Goal: Task Accomplishment & Management: Complete application form

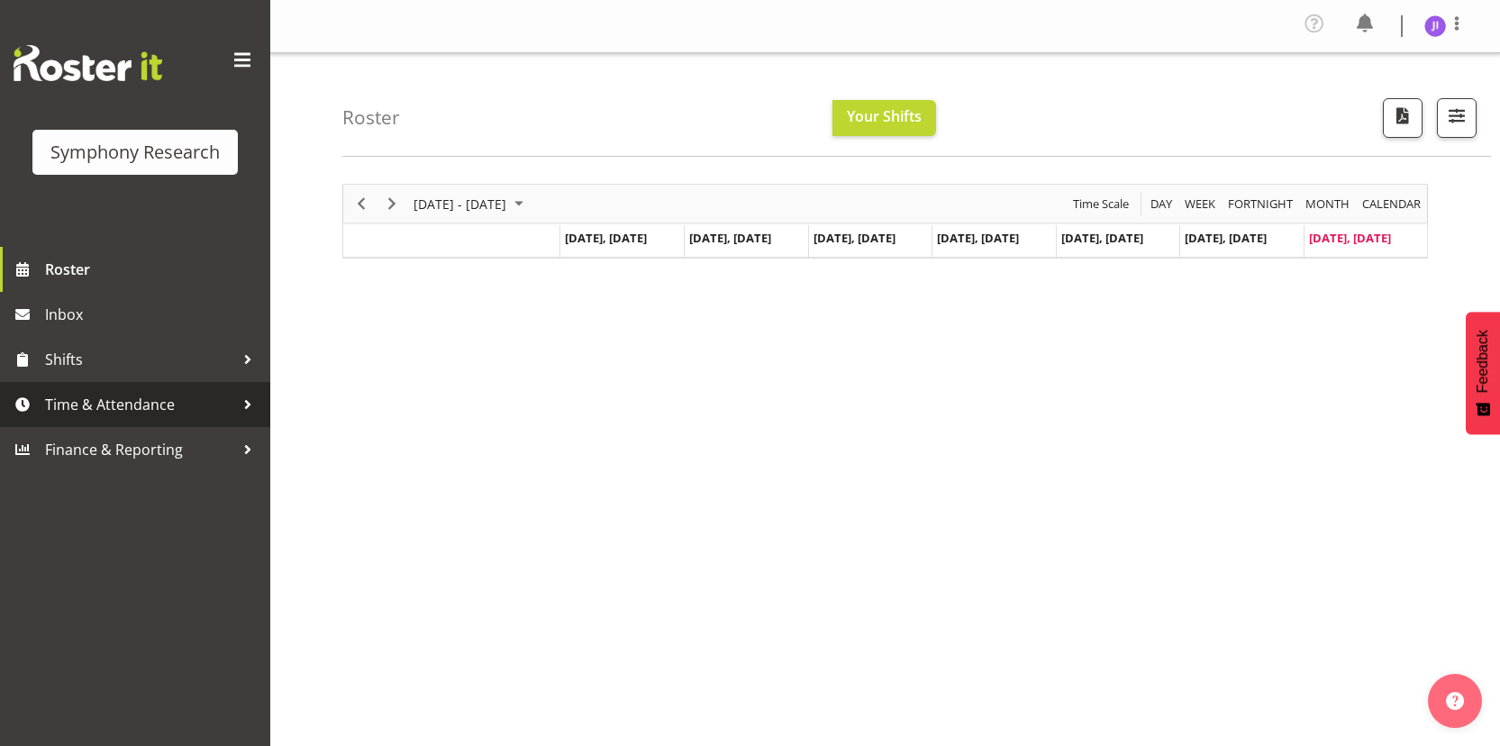
click at [173, 403] on span "Time & Attendance" at bounding box center [139, 404] width 189 height 27
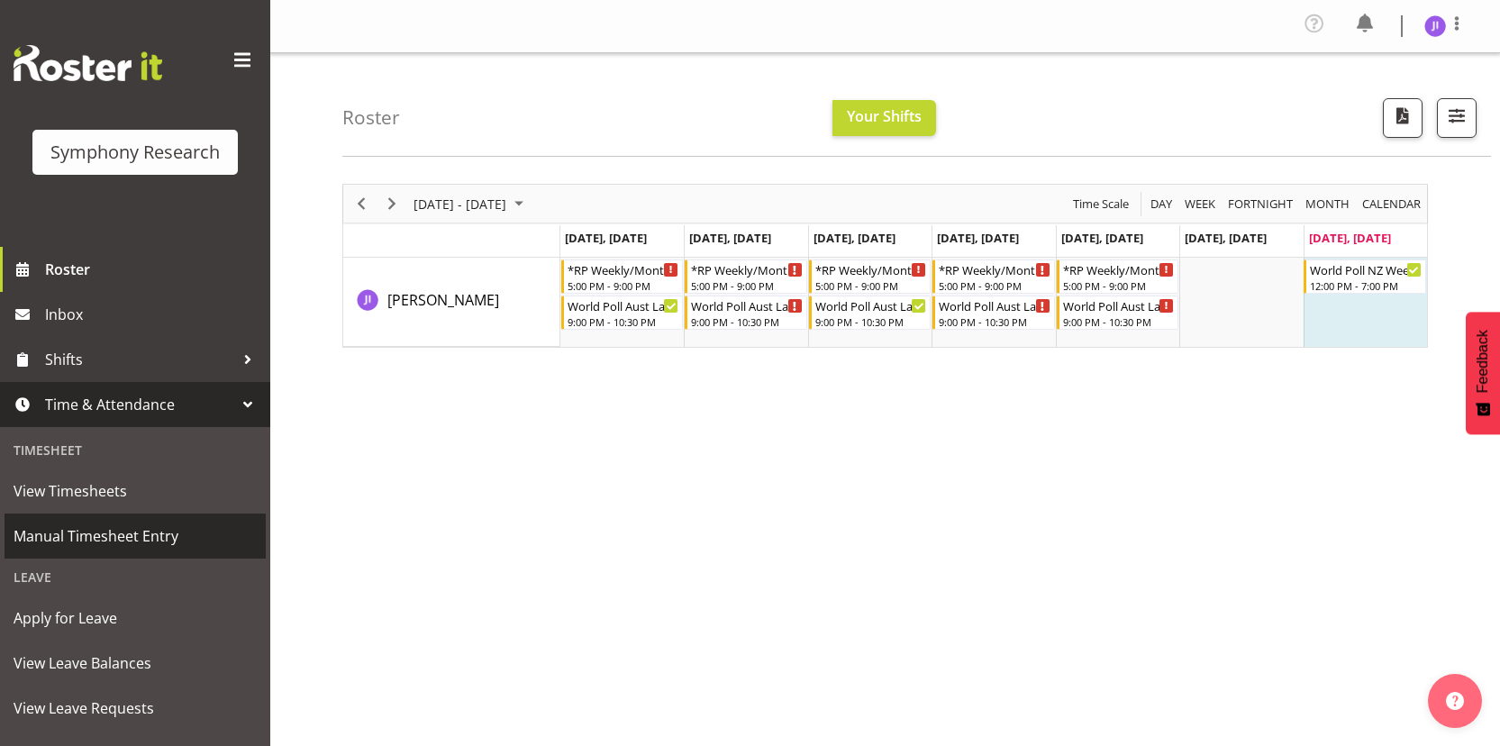
click at [137, 523] on span "Manual Timesheet Entry" at bounding box center [135, 536] width 243 height 27
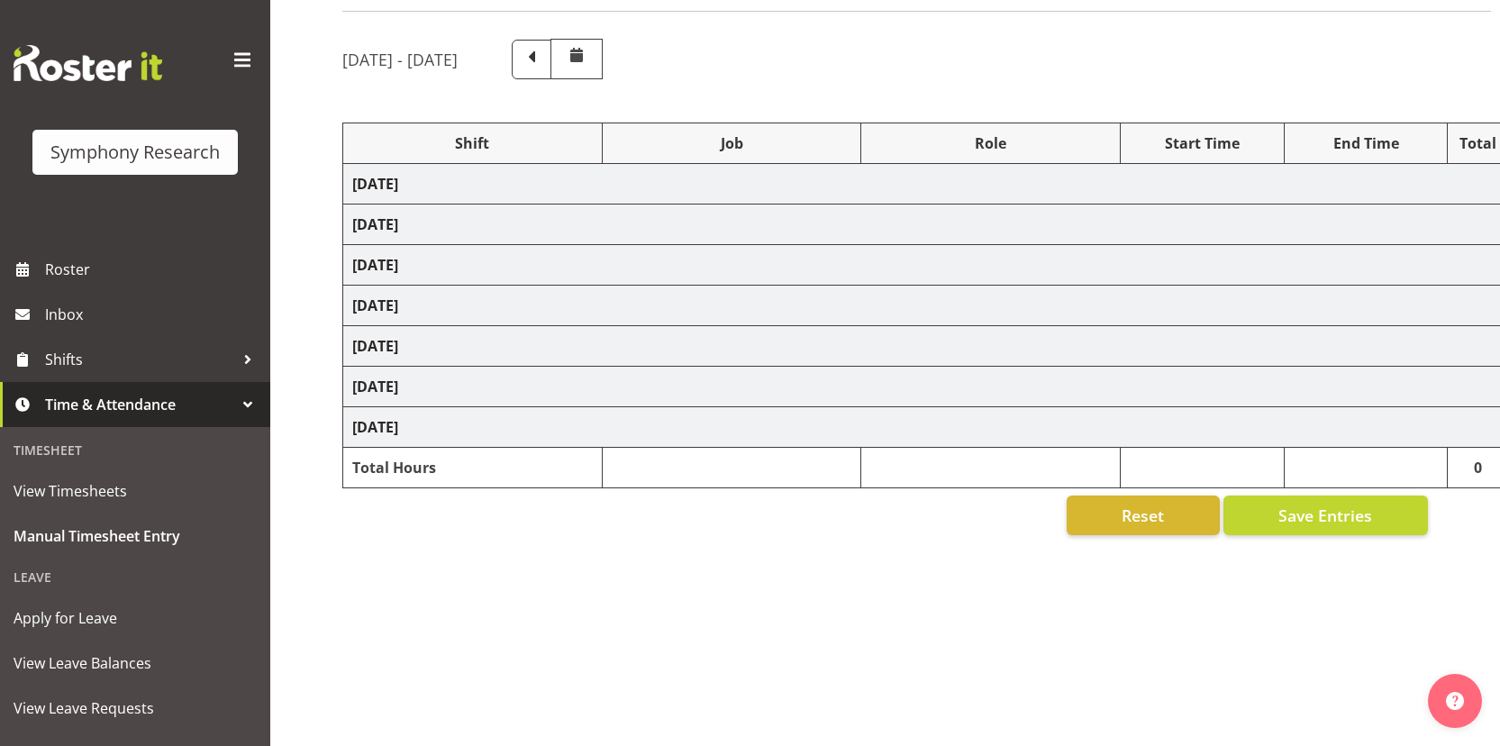
select select "48116"
select select "10585"
select select "48116"
select select "10499"
select select "48116"
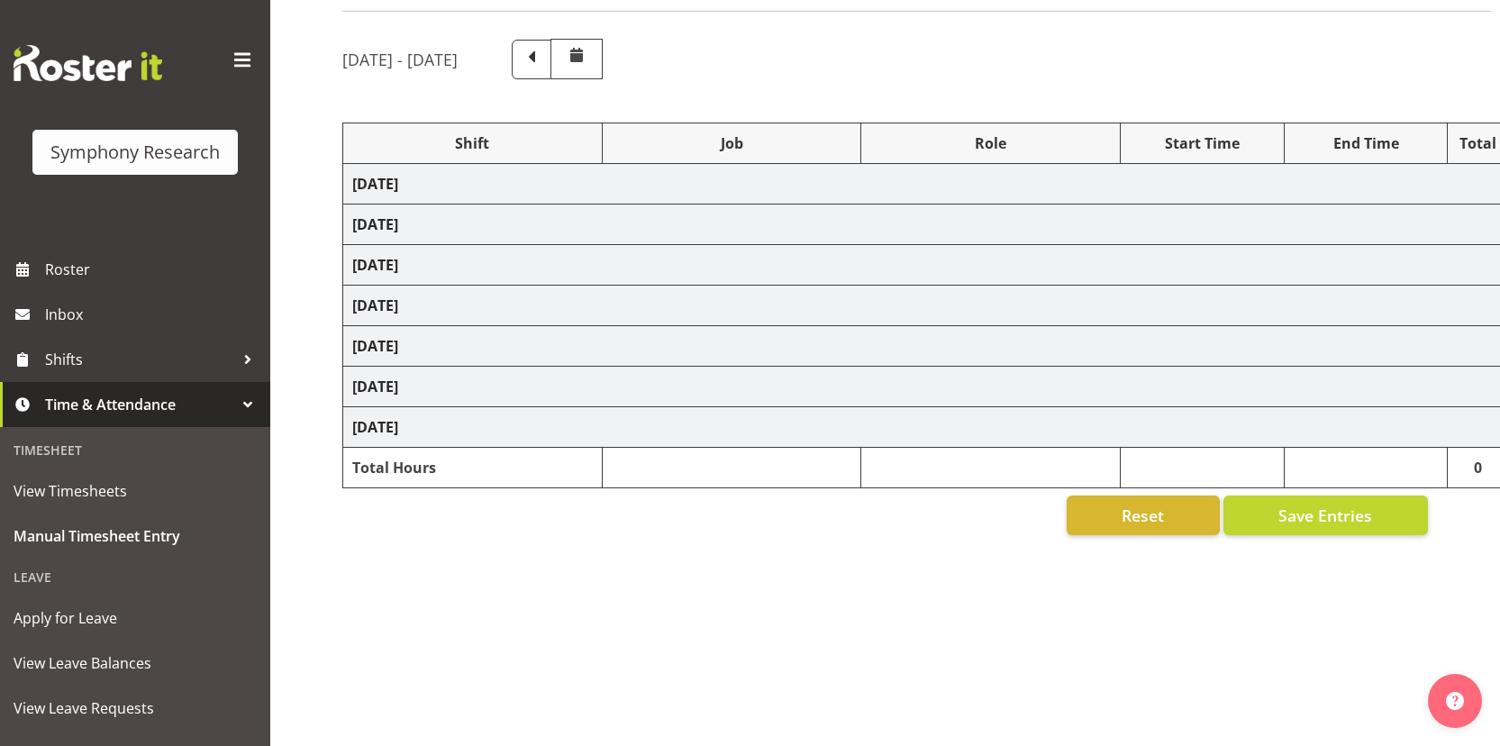
select select "10585"
select select "48116"
select select "10499"
select select "48116"
select select "10585"
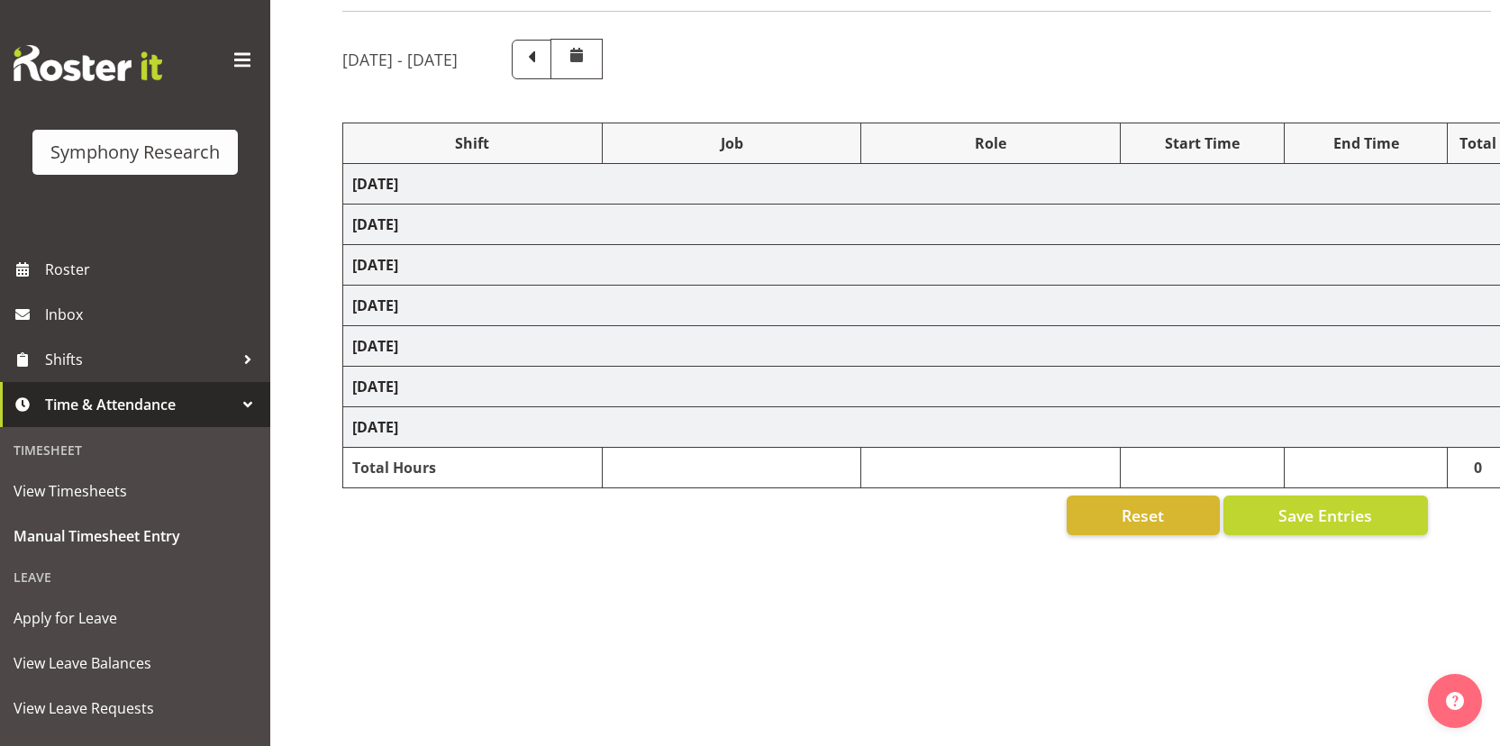
select select "48116"
select select "10499"
select select "48116"
select select "10585"
select select "48116"
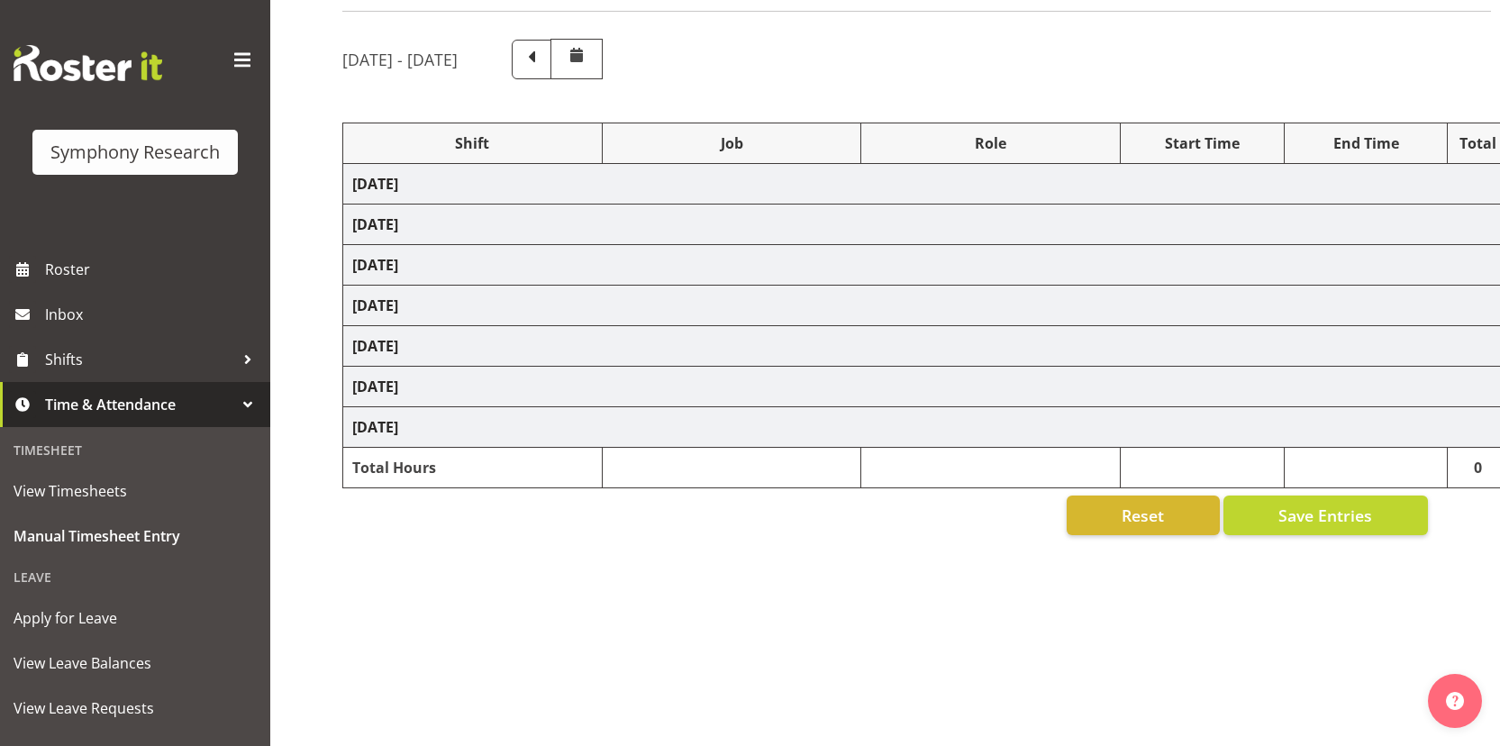
select select "10499"
select select "48116"
select select "10585"
select select "48116"
select select "10499"
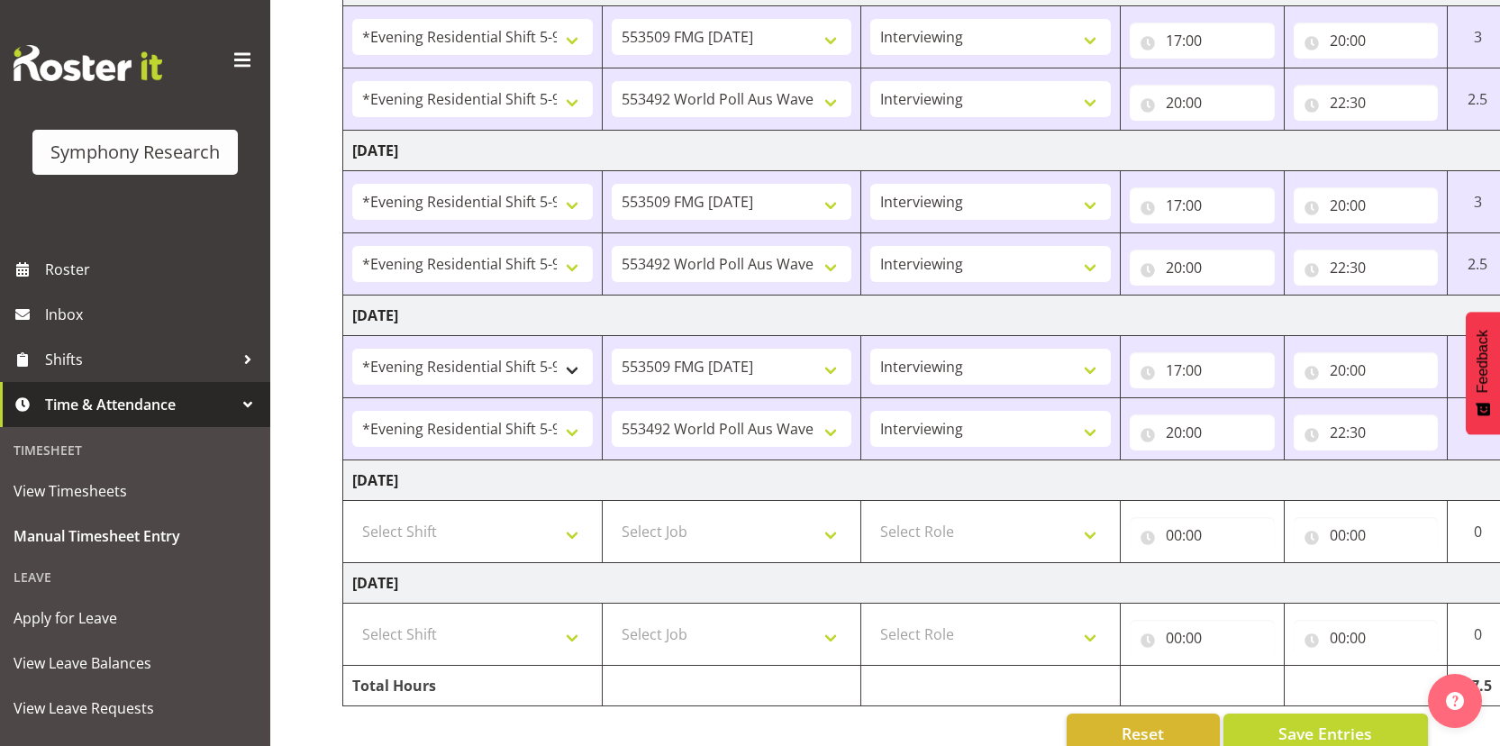
scroll to position [688, 0]
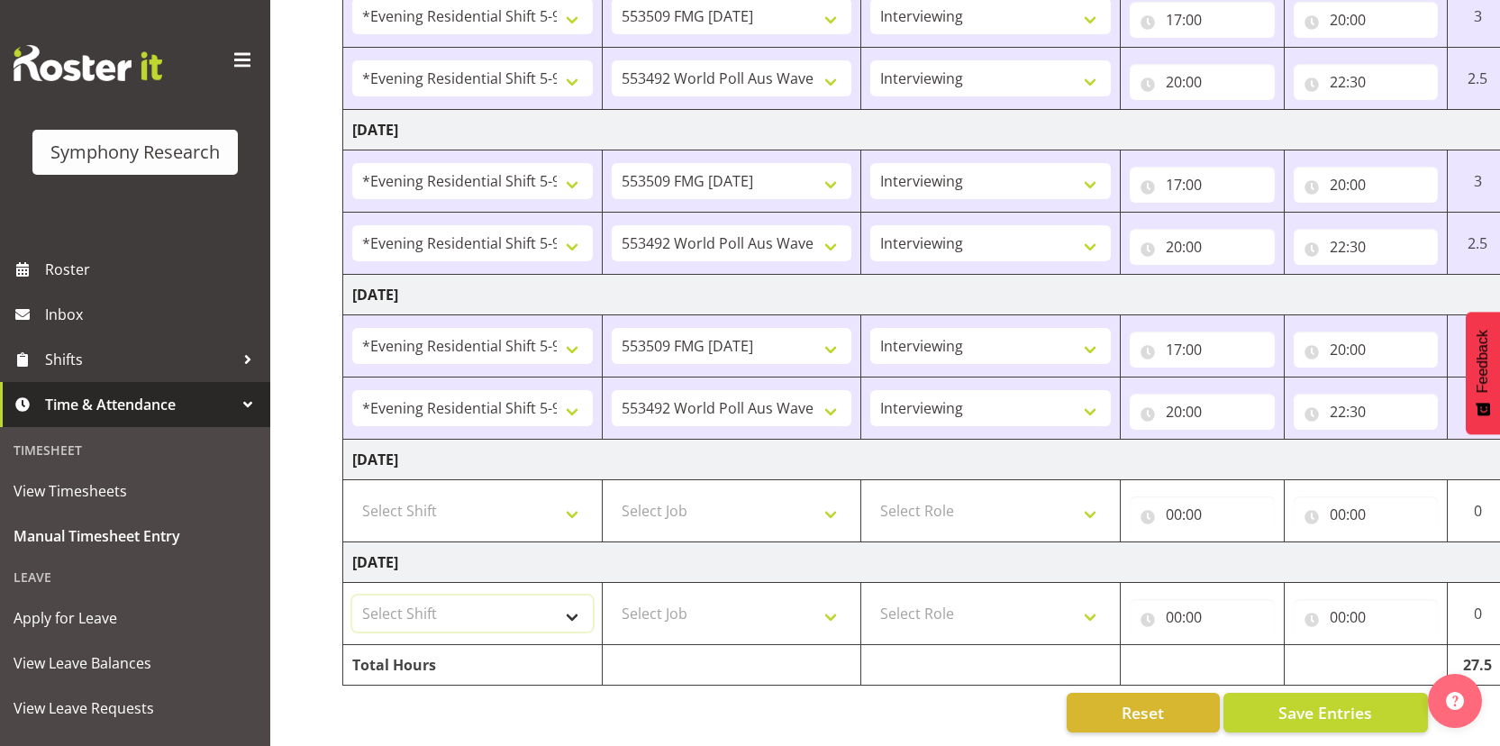
click at [459, 600] on select "Select Shift !!Weekend Residential (Roster IT Shift Label) *Business 9/10am ~ 4…" at bounding box center [472, 614] width 241 height 36
select select "17154"
click at [352, 596] on select "Select Shift !!Weekend Residential (Roster IT Shift Label) *Business 9/10am ~ 4…" at bounding box center [472, 614] width 241 height 36
click at [957, 693] on div "Reset Save Entries" at bounding box center [885, 713] width 1086 height 40
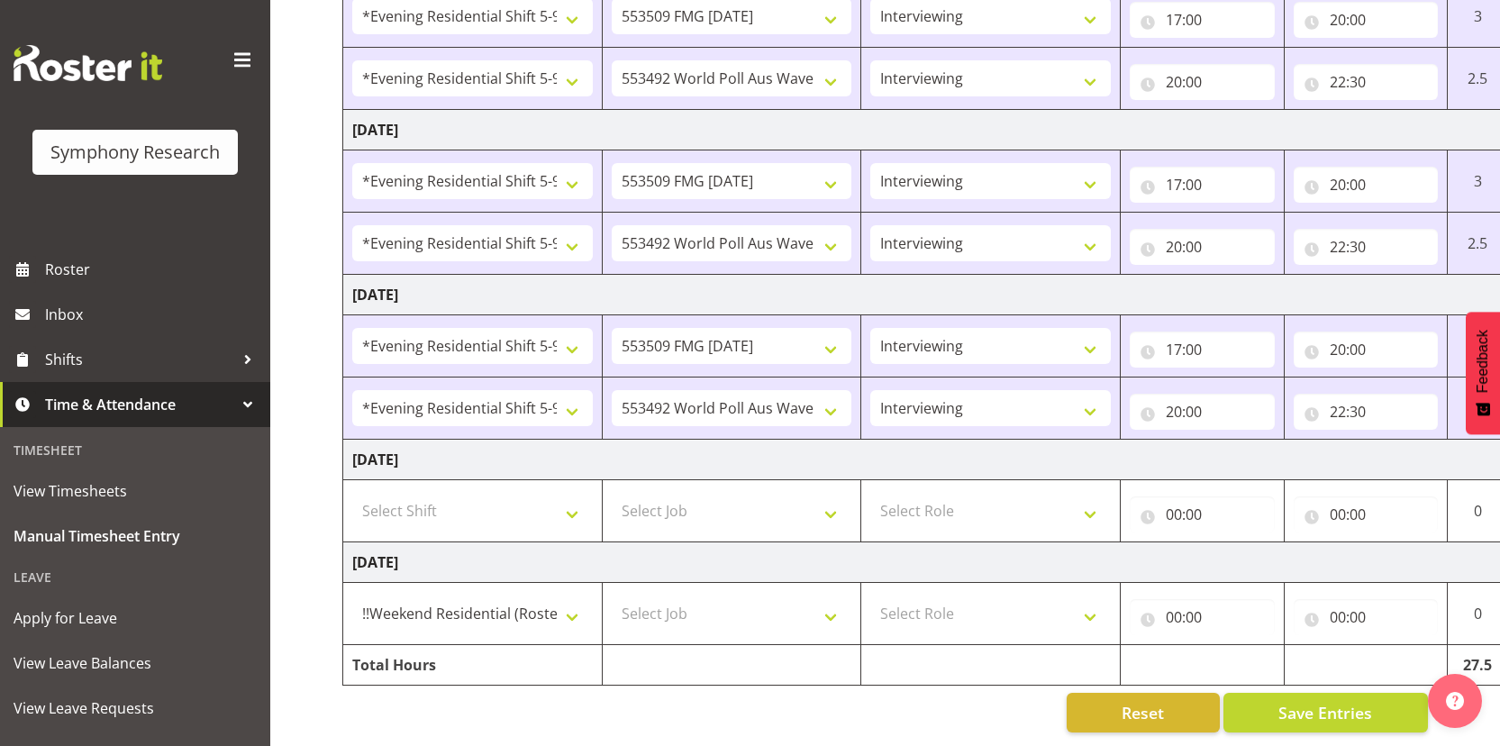
scroll to position [0, 104]
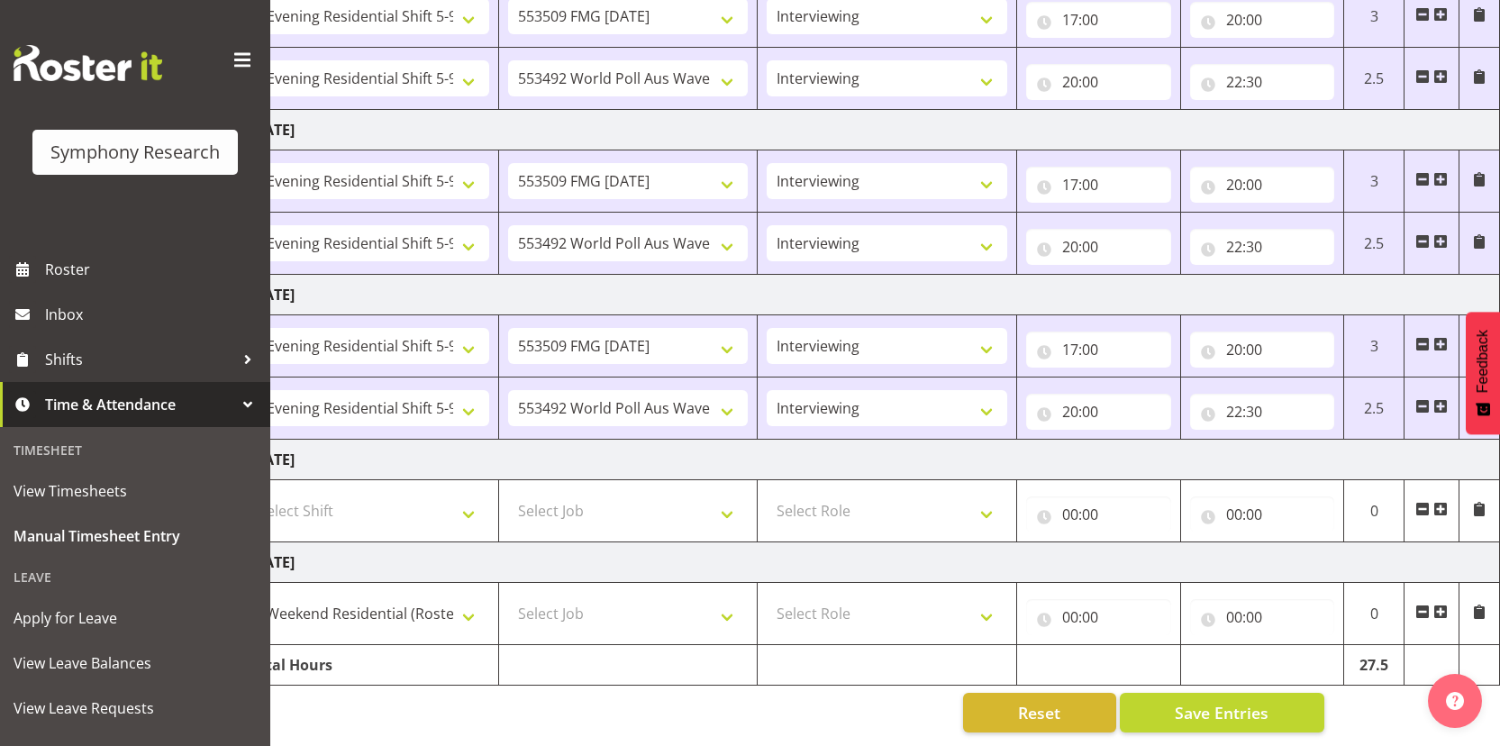
click at [1440, 613] on span at bounding box center [1440, 612] width 14 height 14
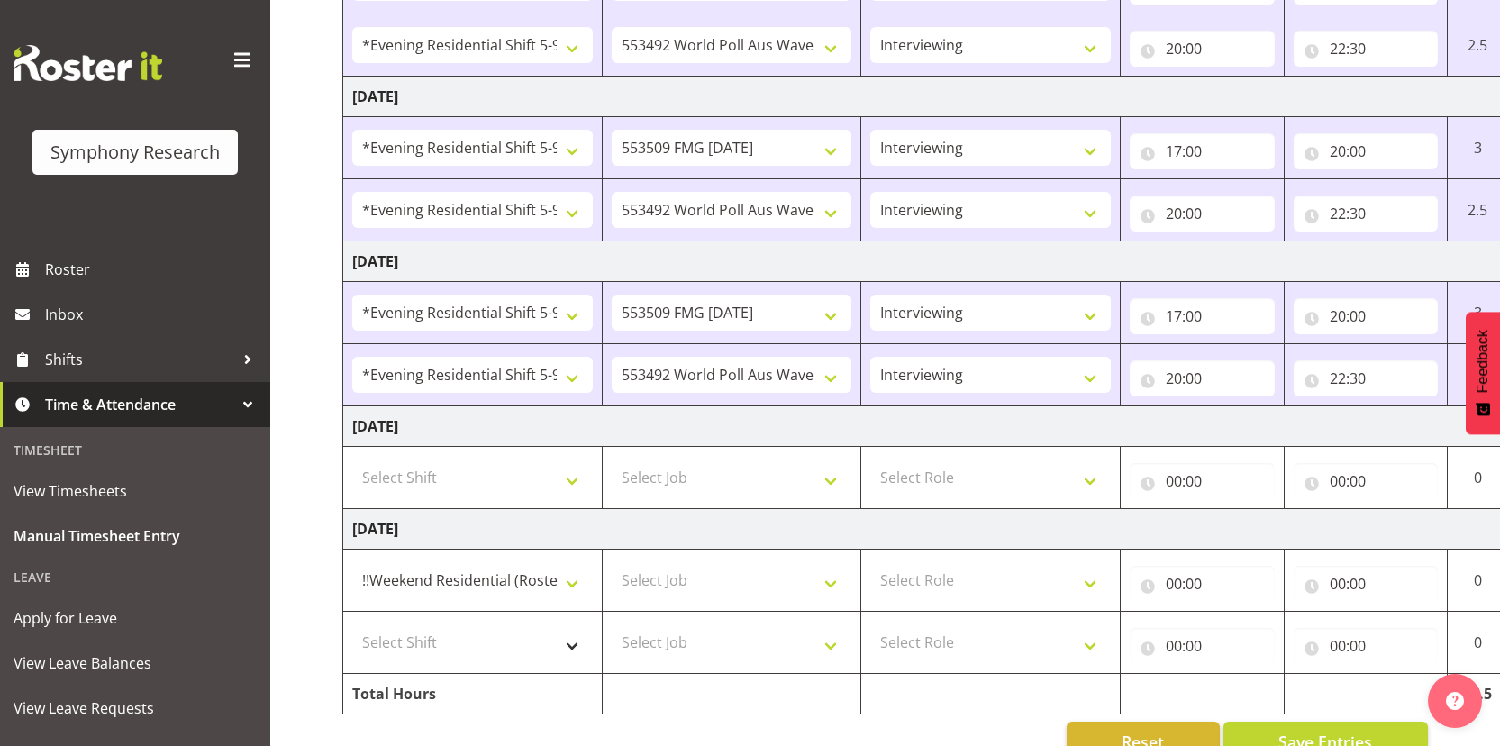
scroll to position [708, 0]
click at [540, 646] on select "Select Shift !!Weekend Residential (Roster IT Shift Label) *Business 9/10am ~ 4…" at bounding box center [472, 642] width 241 height 36
select select "17154"
click at [352, 624] on select "Select Shift !!Weekend Residential (Roster IT Shift Label) *Business 9/10am ~ 4…" at bounding box center [472, 642] width 241 height 36
click at [776, 590] on select "Select Job 550060 IF Admin 553492 World Poll Aus Wave 2 Main 2025 553493 World …" at bounding box center [732, 580] width 241 height 36
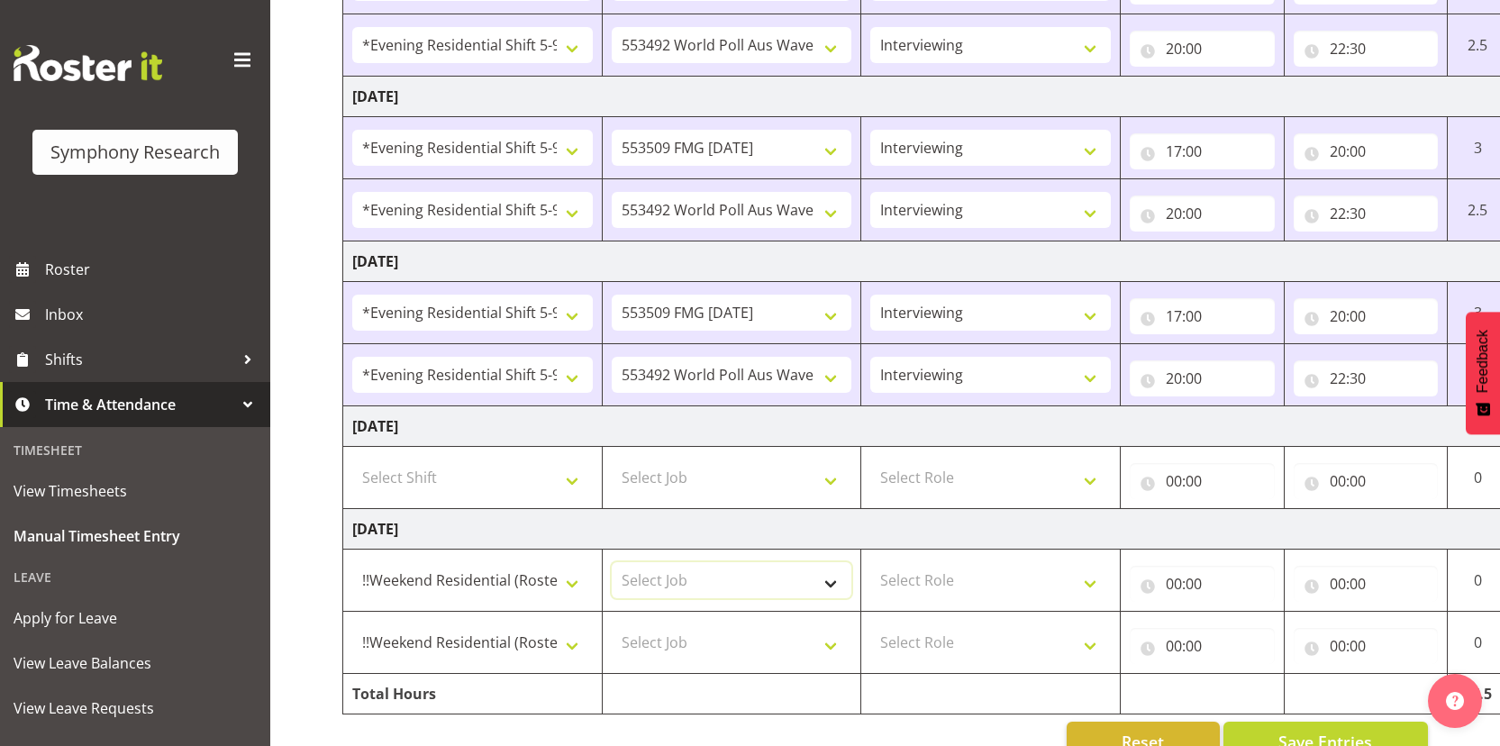
select select "10527"
click at [612, 562] on select "Select Job 550060 IF Admin 553492 World Poll Aus Wave 2 Main 2025 553493 World …" at bounding box center [732, 580] width 241 height 36
click at [774, 634] on select "Select Job 550060 IF Admin 553492 World Poll Aus Wave 2 Main 2025 553493 World …" at bounding box center [732, 642] width 241 height 36
select select "10499"
click at [612, 624] on select "Select Job 550060 IF Admin 553492 World Poll Aus Wave 2 Main 2025 553493 World …" at bounding box center [732, 642] width 241 height 36
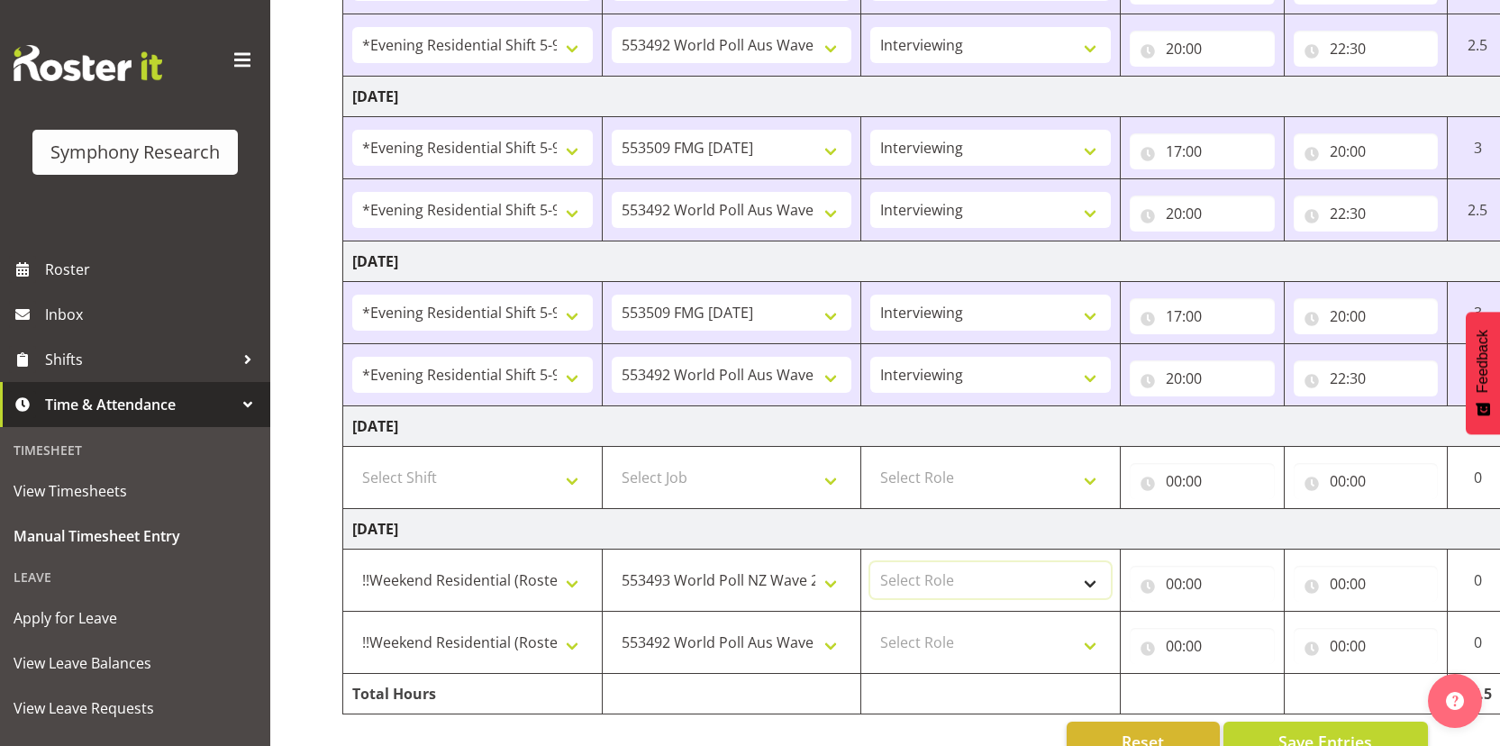
click at [1047, 576] on select "Select Role Interviewing Briefing" at bounding box center [990, 580] width 241 height 36
select select "47"
click at [870, 562] on select "Select Role Interviewing Briefing" at bounding box center [990, 580] width 241 height 36
click at [975, 647] on select "Select Role Interviewing Briefing" at bounding box center [990, 642] width 241 height 36
select select "47"
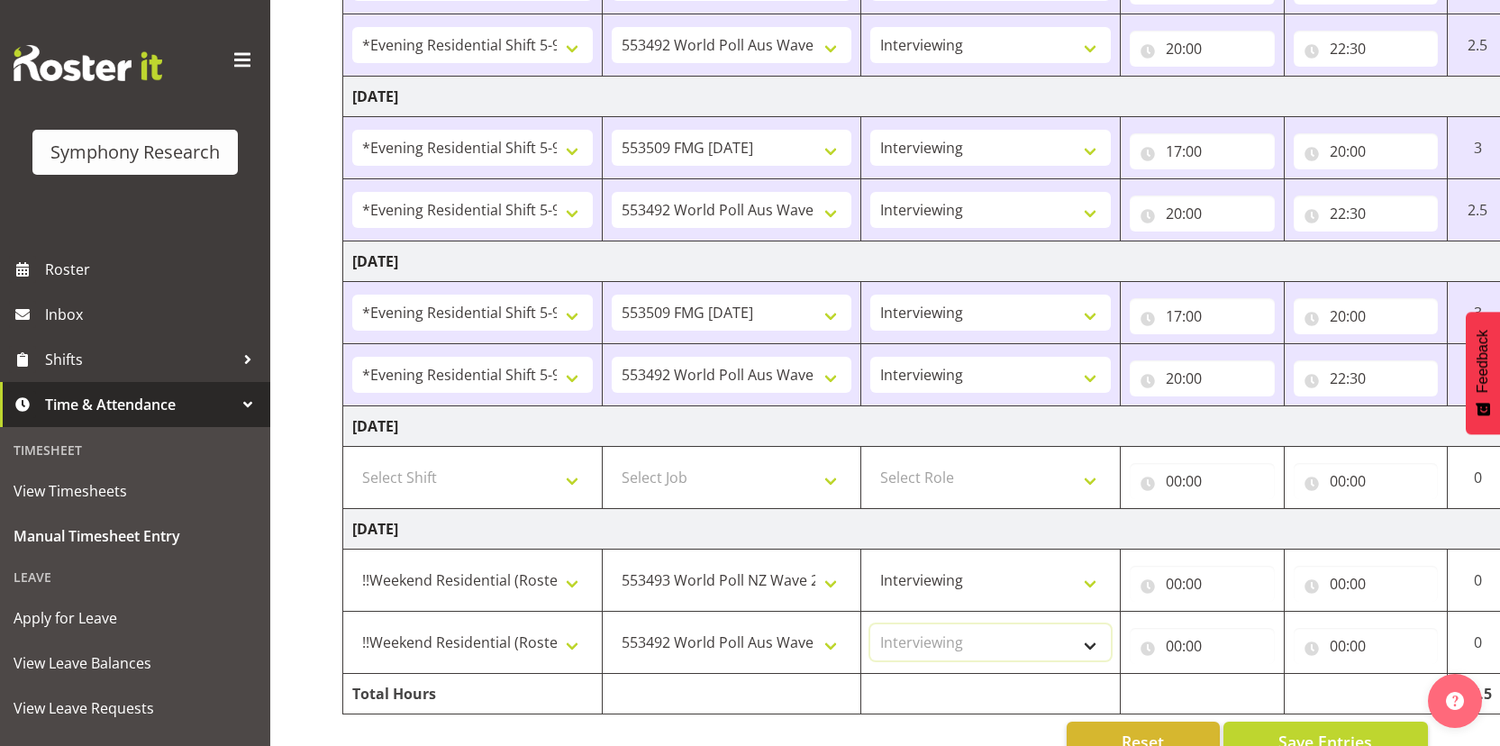
click at [870, 624] on select "Select Role Interviewing Briefing" at bounding box center [990, 642] width 241 height 36
click at [1177, 585] on input "00:00" at bounding box center [1202, 584] width 145 height 36
click at [1262, 639] on select "00 01 02 03 04 05 06 07 08 09 10 11 12 13 14 15 16 17 18 19 20 21 22 23" at bounding box center [1252, 631] width 41 height 36
select select "12"
click at [1232, 613] on select "00 01 02 03 04 05 06 07 08 09 10 11 12 13 14 15 16 17 18 19 20 21 22 23" at bounding box center [1252, 631] width 41 height 36
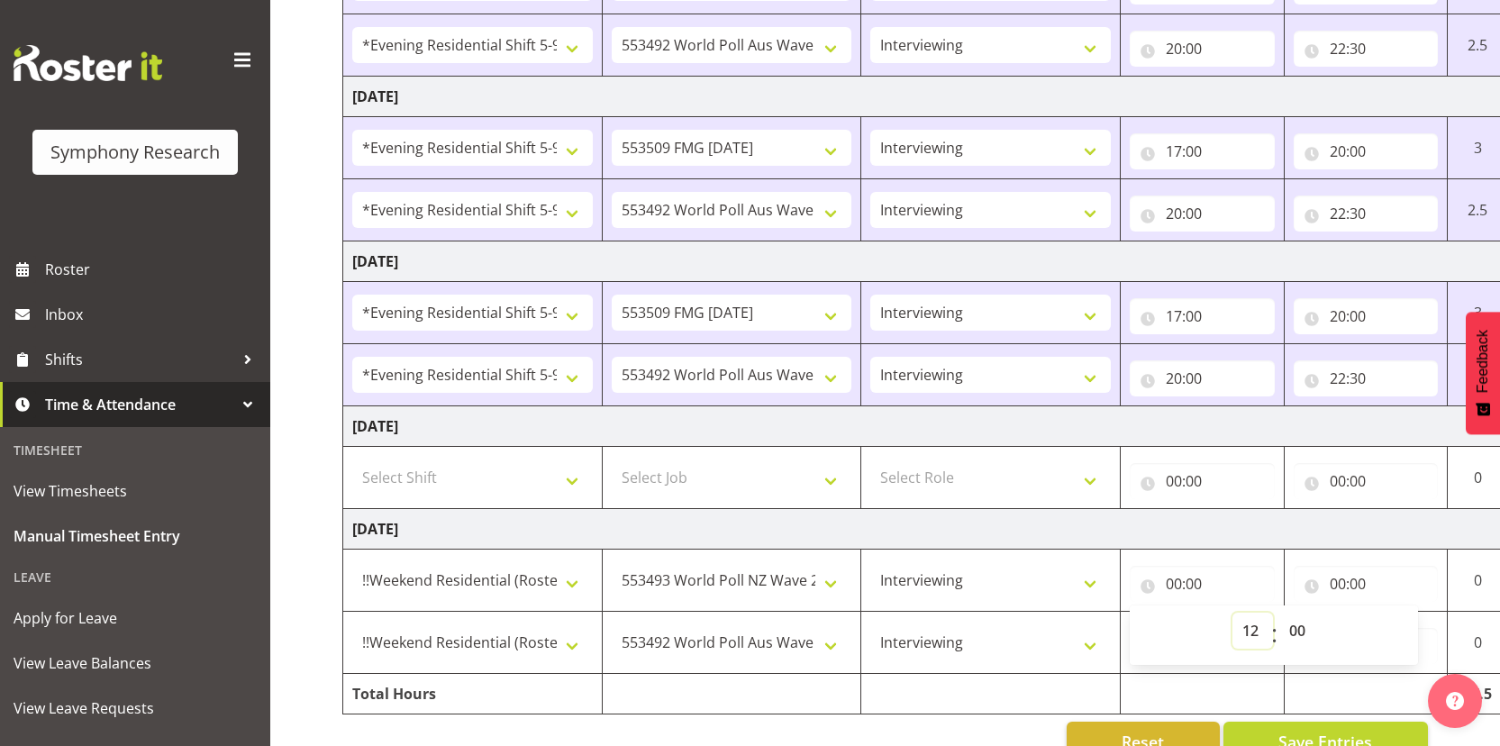
type input "12:00"
click at [1341, 581] on input "00:00" at bounding box center [1366, 584] width 145 height 36
click at [1409, 627] on select "00 01 02 03 04 05 06 07 08 09 10 11 12 13 14 15 16 17 18 19 20 21 22 23" at bounding box center [1416, 631] width 41 height 36
select select "13"
click at [1396, 613] on select "00 01 02 03 04 05 06 07 08 09 10 11 12 13 14 15 16 17 18 19 20 21 22 23" at bounding box center [1416, 631] width 41 height 36
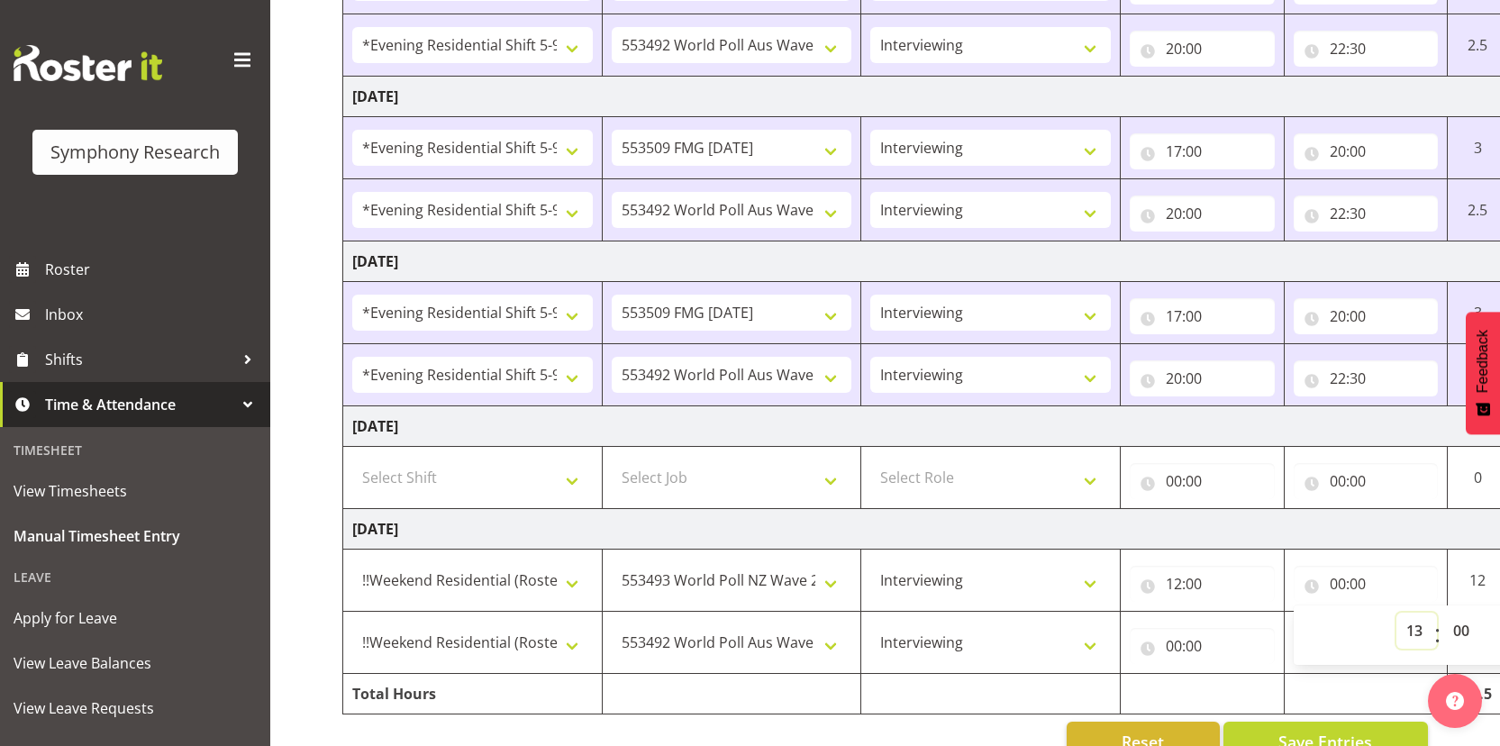
type input "13:00"
click at [1177, 641] on input "00:00" at bounding box center [1202, 646] width 145 height 36
click at [1240, 695] on select "00 01 02 03 04 05 06 07 08 09 10 11 12 13 14 15 16 17 18 19 20 21 22 23" at bounding box center [1252, 693] width 41 height 36
select select "13"
click at [1232, 675] on select "00 01 02 03 04 05 06 07 08 09 10 11 12 13 14 15 16 17 18 19 20 21 22 23" at bounding box center [1252, 693] width 41 height 36
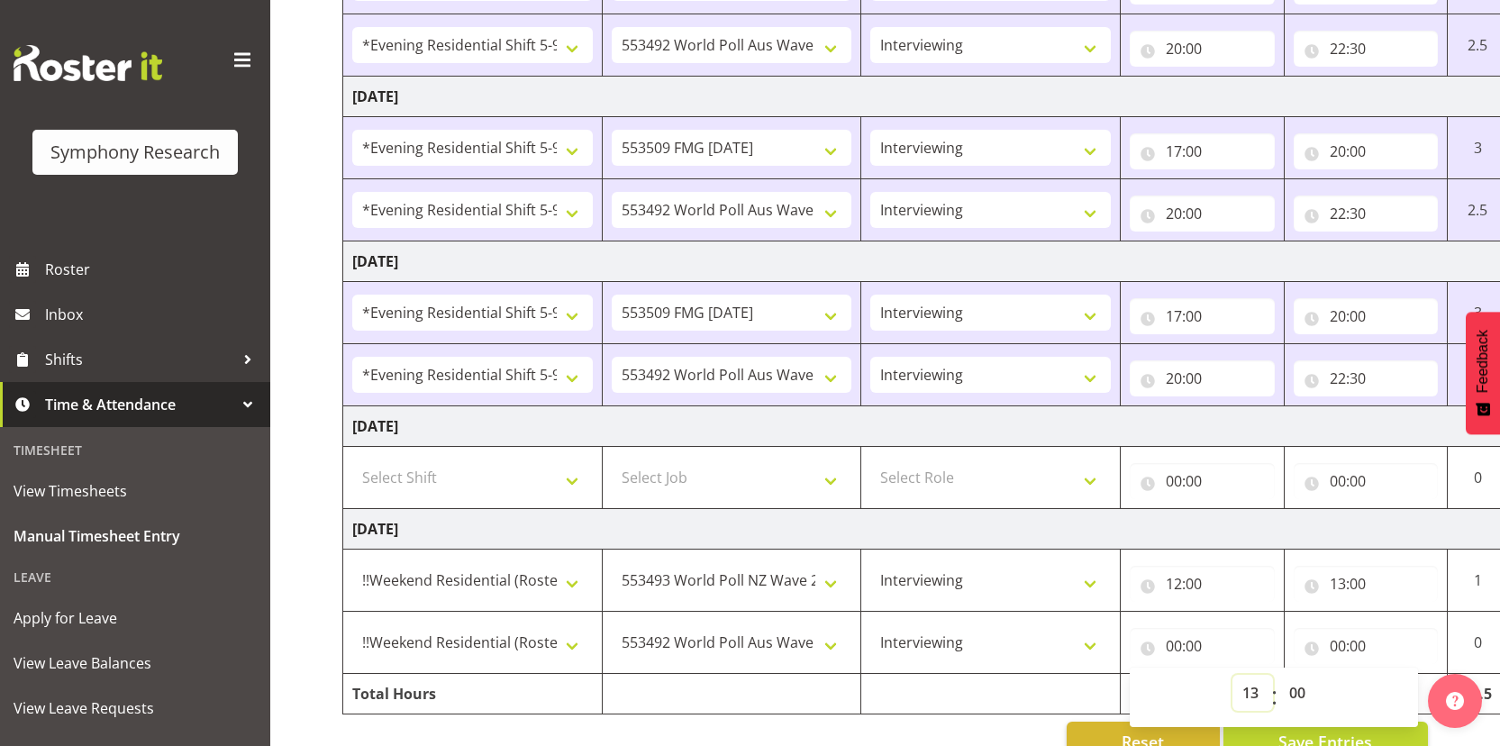
type input "13:00"
click at [1339, 642] on input "00:00" at bounding box center [1366, 646] width 145 height 36
click at [1409, 694] on select "00 01 02 03 04 05 06 07 08 09 10 11 12 13 14 15 16 17 18 19 20 21 22 23" at bounding box center [1416, 693] width 41 height 36
select select "19"
click at [1396, 675] on select "00 01 02 03 04 05 06 07 08 09 10 11 12 13 14 15 16 17 18 19 20 21 22 23" at bounding box center [1416, 693] width 41 height 36
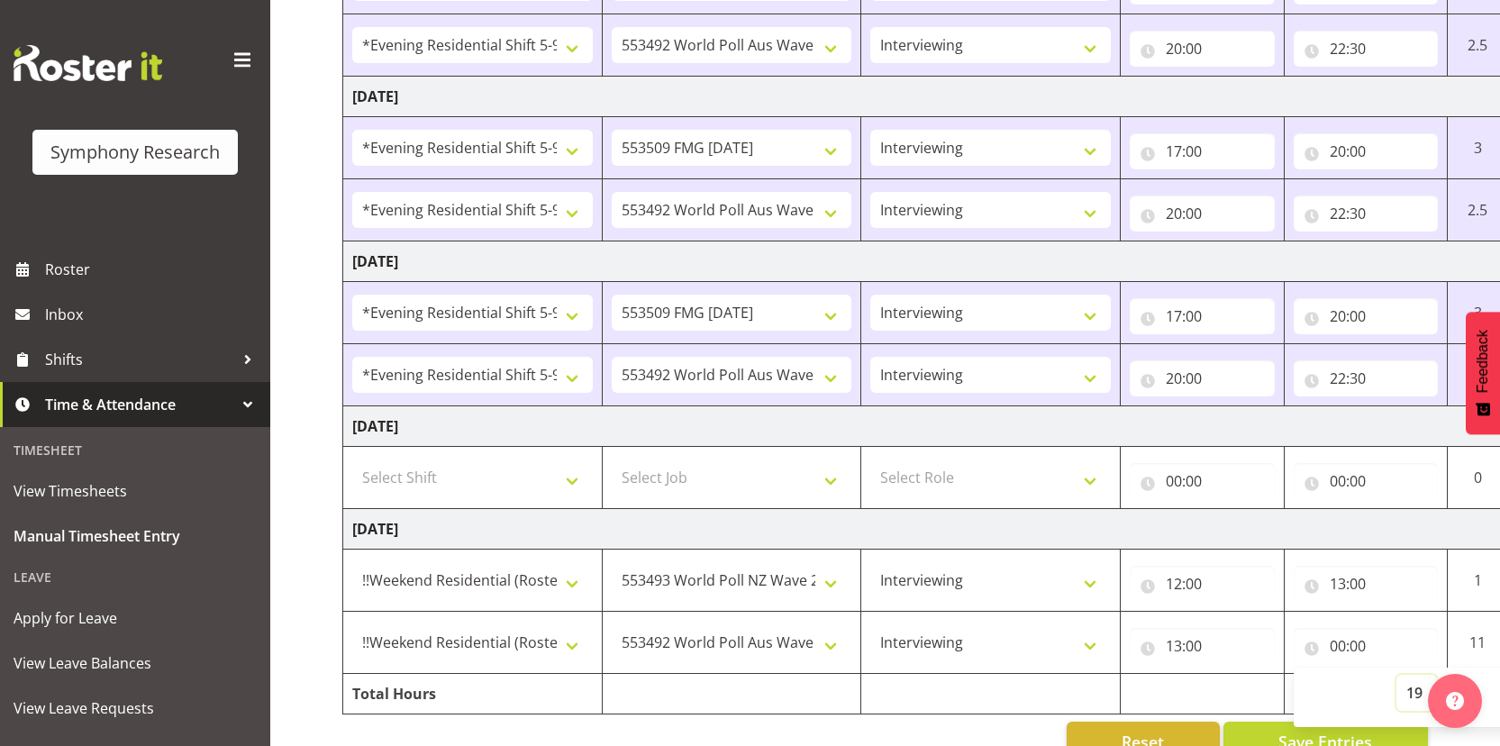
type input "19:00"
click at [1223, 523] on td "[DATE]" at bounding box center [973, 529] width 1260 height 41
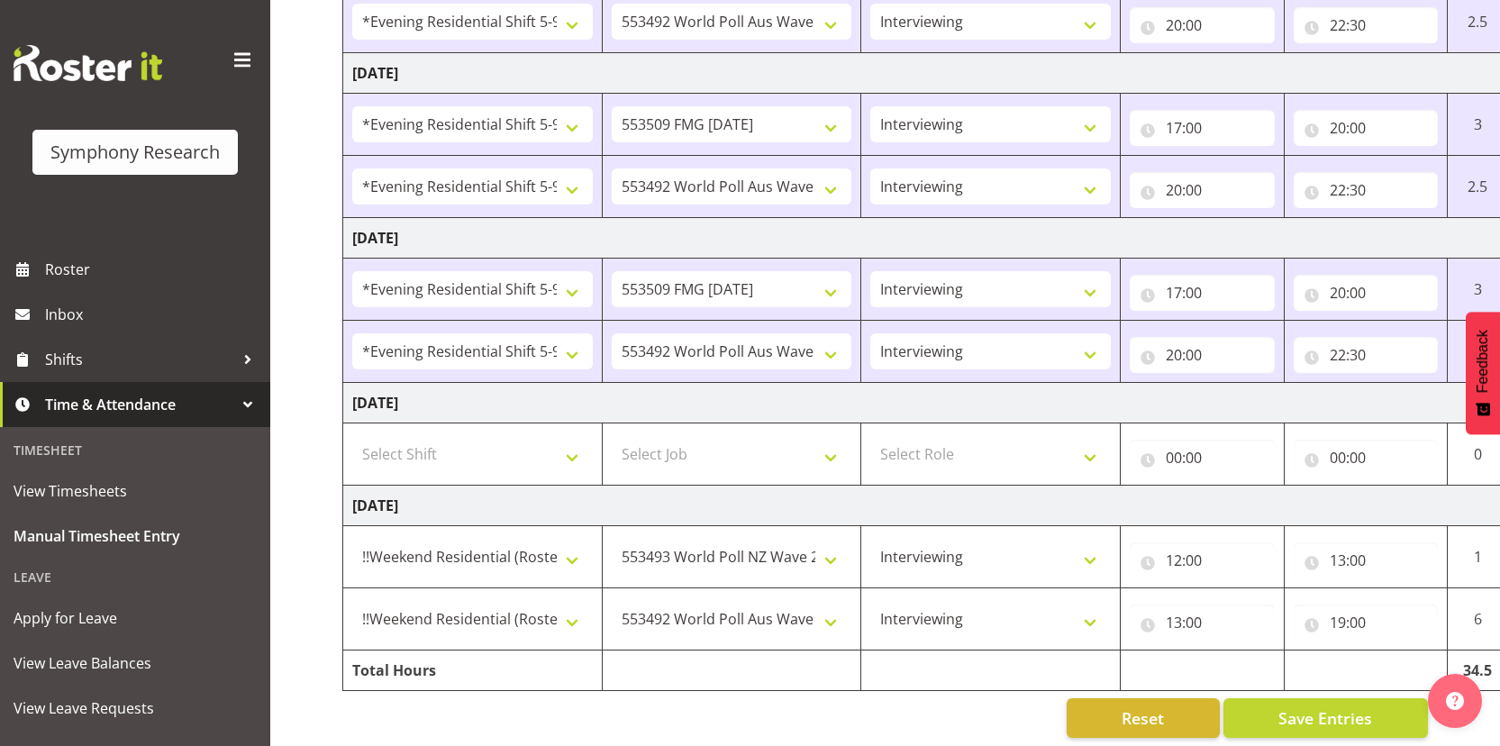
scroll to position [750, 0]
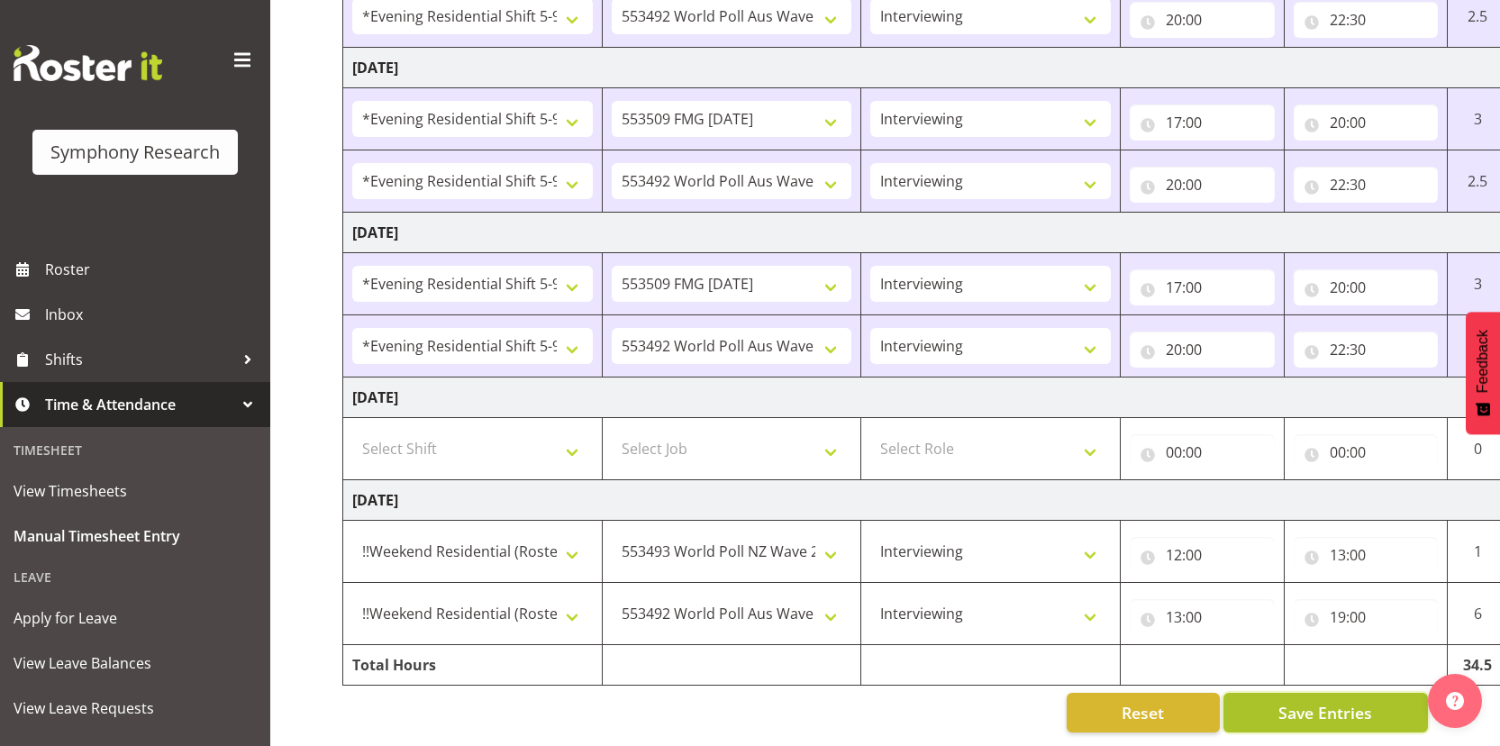
click at [1314, 704] on span "Save Entries" at bounding box center [1325, 712] width 94 height 23
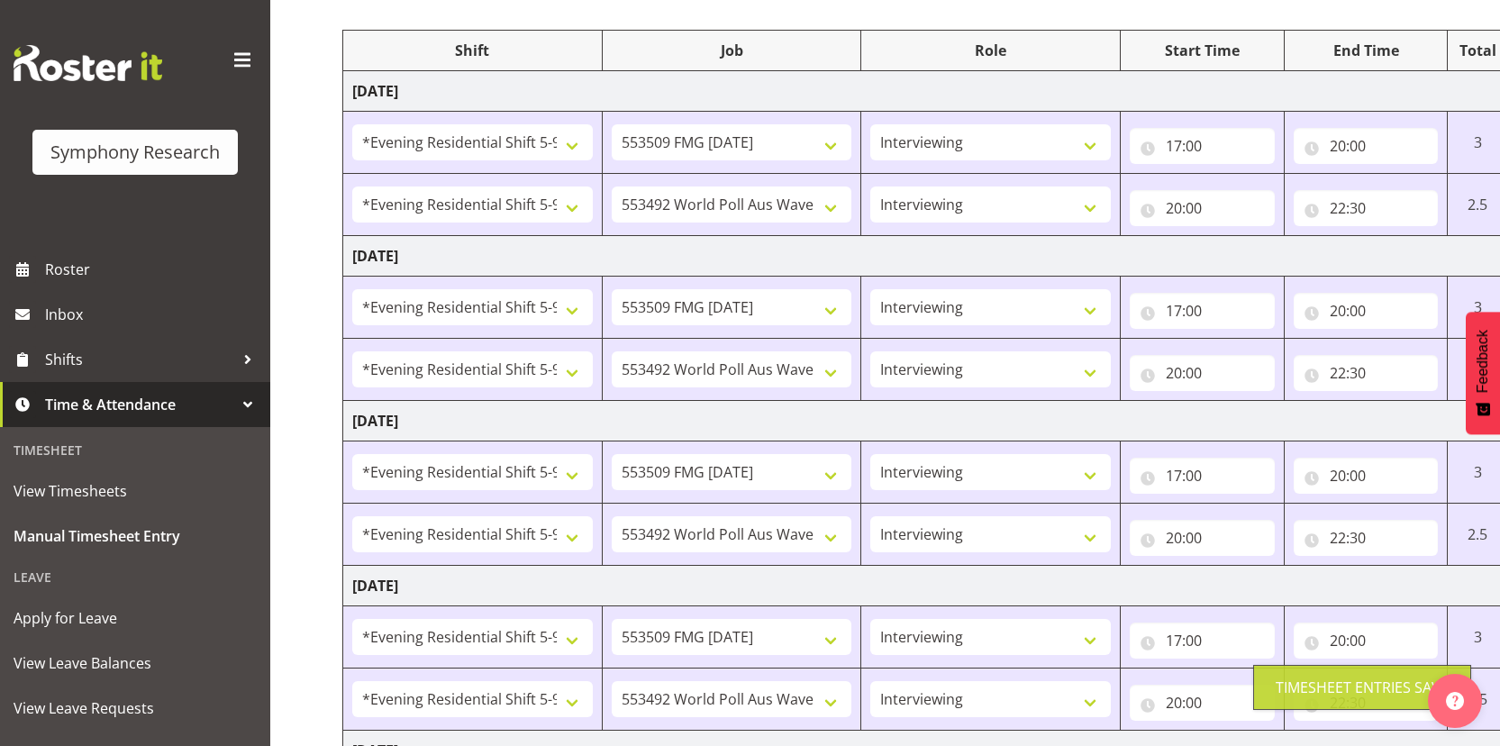
scroll to position [0, 0]
